Goal: Transaction & Acquisition: Purchase product/service

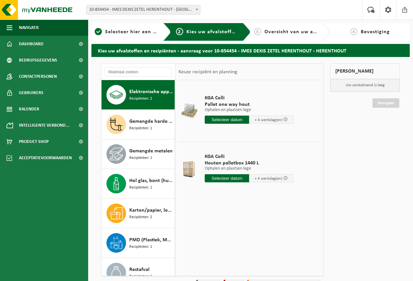
click at [278, 33] on span "Overzicht van uw aanvraag" at bounding box center [298, 31] width 69 height 5
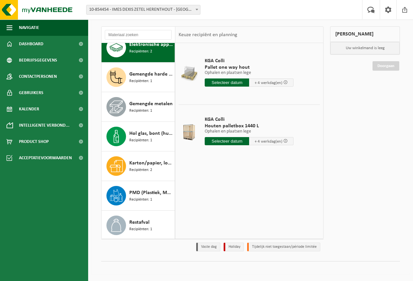
scroll to position [6, 0]
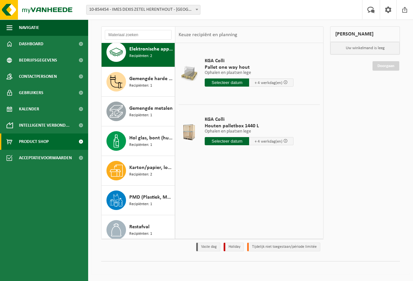
click at [44, 142] on span "Product Shop" at bounding box center [34, 142] width 30 height 16
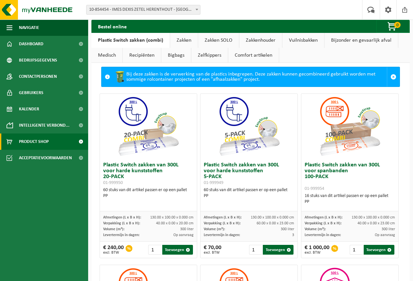
scroll to position [4, 0]
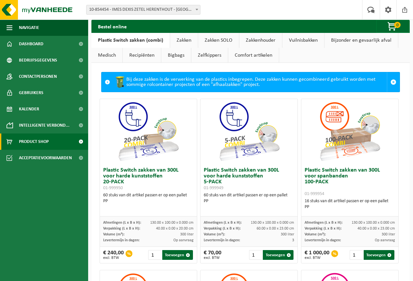
click at [183, 41] on link "Zakken" at bounding box center [184, 40] width 28 height 15
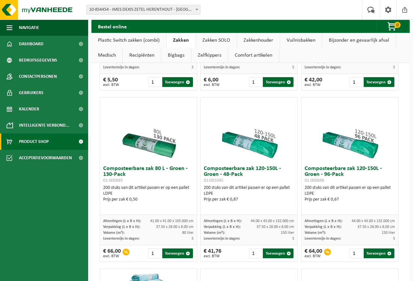
scroll to position [526, 0]
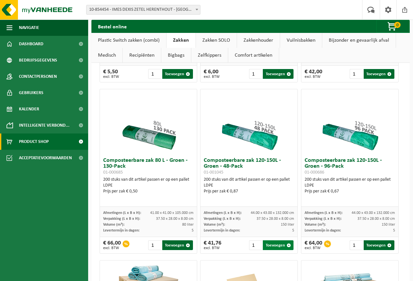
click at [273, 245] on button "Toevoegen" at bounding box center [278, 246] width 31 height 10
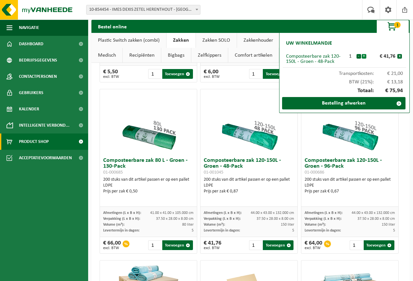
click at [364, 55] on button "+" at bounding box center [363, 56] width 5 height 5
click at [365, 55] on button "+" at bounding box center [363, 56] width 5 height 5
click at [358, 56] on button "-" at bounding box center [358, 56] width 5 height 5
click at [356, 104] on link "Bestelling afwerken" at bounding box center [343, 103] width 123 height 12
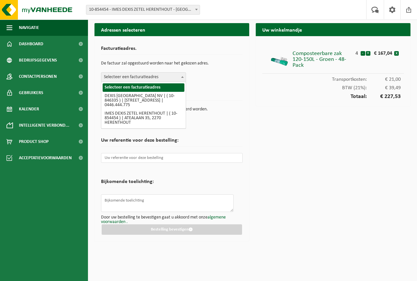
click at [182, 78] on b at bounding box center [182, 77] width 3 height 2
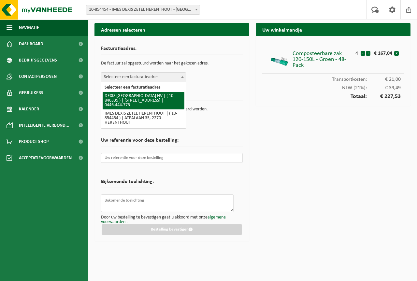
select select "94596"
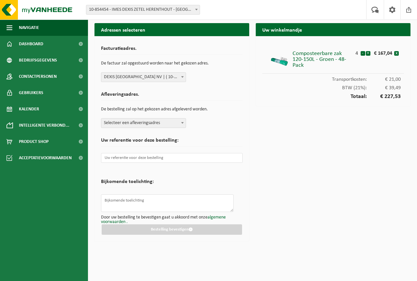
click at [184, 124] on span at bounding box center [182, 123] width 7 height 8
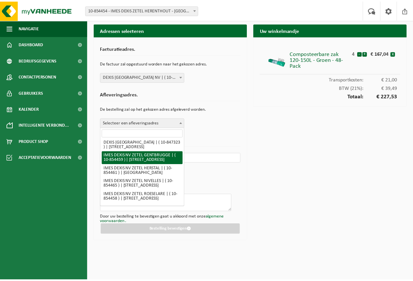
scroll to position [84, 0]
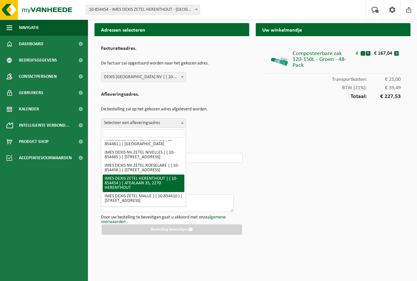
select select "97922"
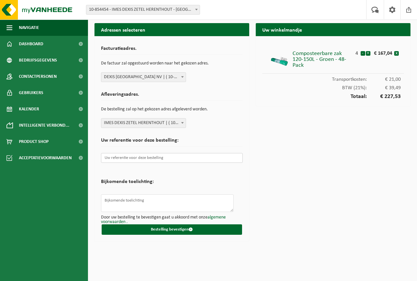
click at [160, 159] on input "text" at bounding box center [172, 158] width 142 height 10
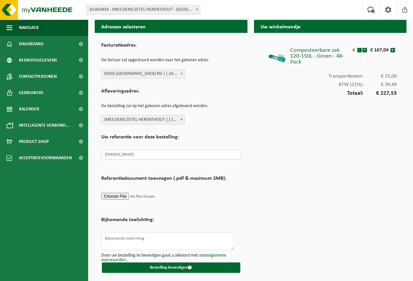
scroll to position [4, 0]
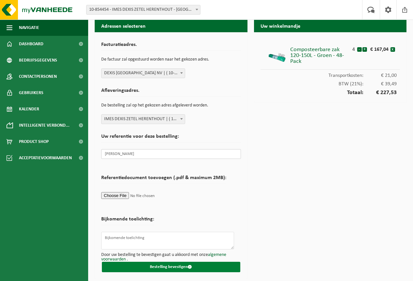
type input "Kurt"
click at [172, 266] on button "Bestelling bevestigen" at bounding box center [171, 267] width 138 height 10
